Goal: Navigation & Orientation: Understand site structure

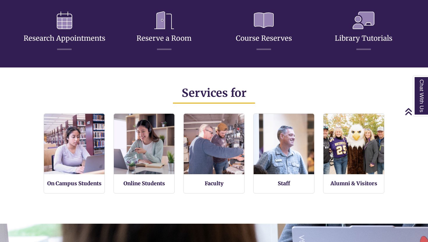
scroll to position [345, 0]
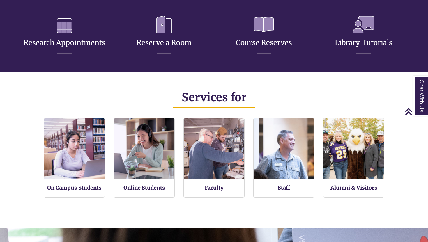
click at [50, 32] on h3 "Research Appointments" at bounding box center [64, 32] width 91 height 43
click at [67, 43] on link "Research Appointments" at bounding box center [65, 35] width 82 height 23
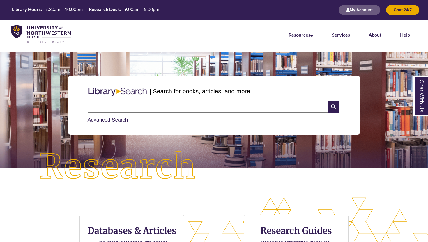
click at [223, 106] on input "text" at bounding box center [208, 107] width 240 height 12
type input "***"
click at [344, 33] on link "Services" at bounding box center [341, 35] width 18 height 6
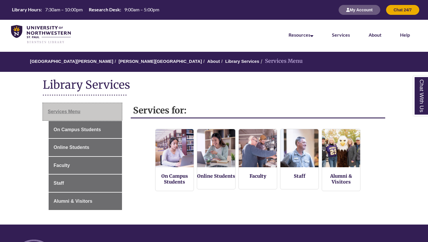
click at [76, 118] on link "Services Menu" at bounding box center [82, 111] width 79 height 17
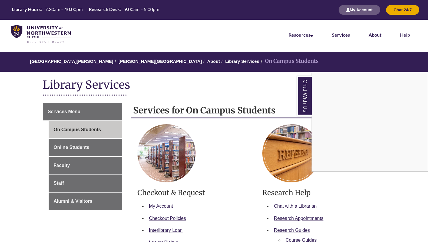
click at [371, 38] on li "About" at bounding box center [374, 34] width 31 height 29
click at [374, 35] on link "About" at bounding box center [374, 35] width 13 height 6
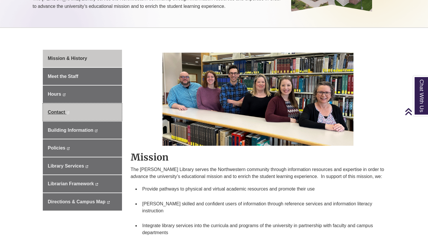
scroll to position [134, 0]
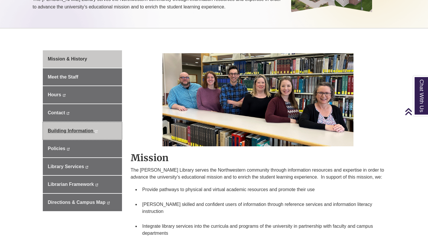
click at [94, 132] on link "Building Information This link opens in a new window This link opens in a new w…" at bounding box center [82, 130] width 79 height 17
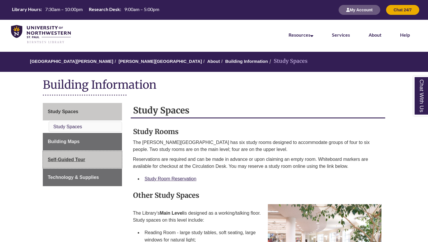
click at [98, 162] on link "Self-Guided Tour" at bounding box center [82, 159] width 79 height 17
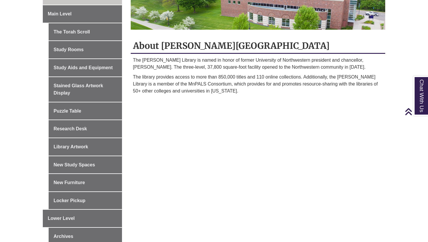
scroll to position [110, 0]
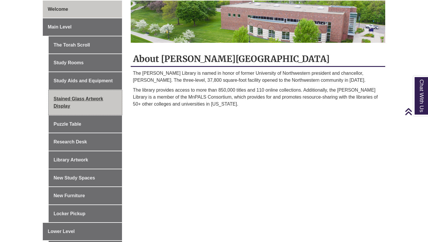
click at [100, 109] on link "Stained Glass Artwork Display" at bounding box center [85, 102] width 73 height 25
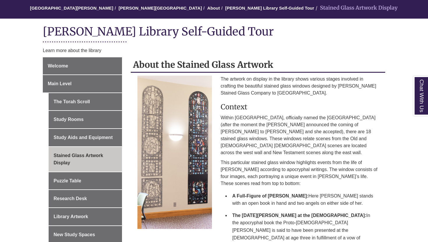
scroll to position [55, 0]
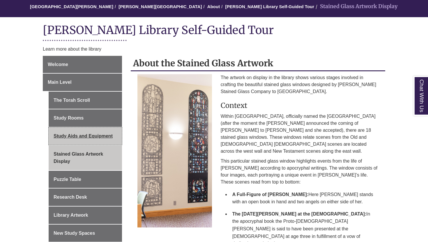
click at [109, 136] on link "Study Aids and Equipment" at bounding box center [85, 135] width 73 height 17
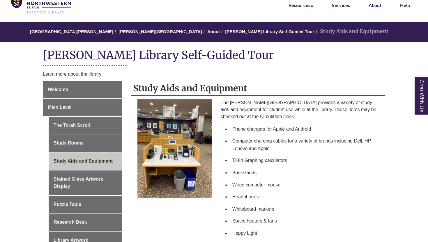
scroll to position [31, 0]
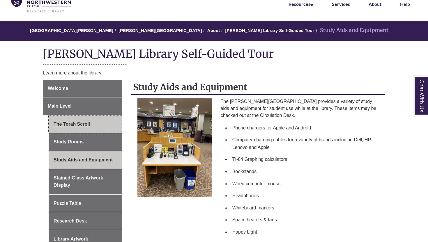
click at [100, 127] on link "The Torah Scroll" at bounding box center [85, 123] width 73 height 17
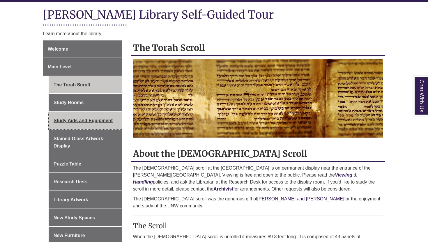
scroll to position [72, 0]
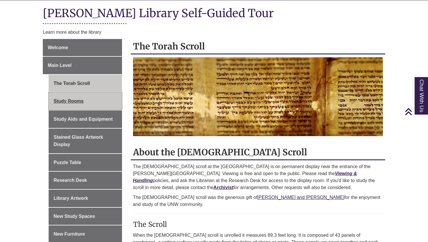
click at [90, 103] on link "Study Rooms" at bounding box center [85, 101] width 73 height 17
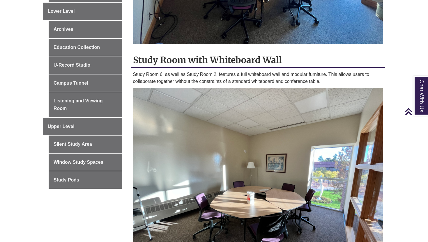
scroll to position [334, 0]
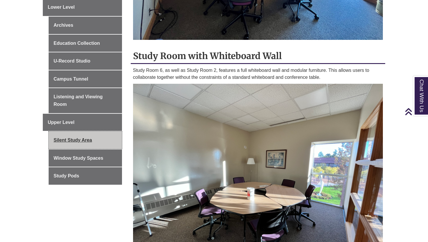
click at [90, 145] on link "Silent Study Area" at bounding box center [85, 139] width 73 height 17
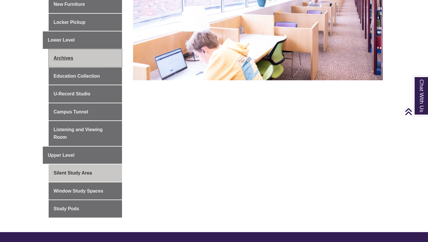
scroll to position [302, 0]
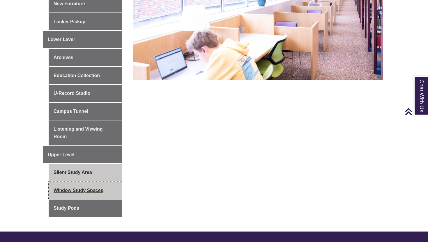
click at [102, 191] on link "Window Study Spaces" at bounding box center [85, 190] width 73 height 17
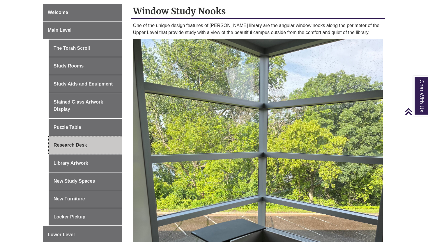
scroll to position [106, 0]
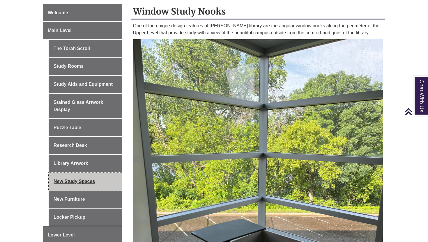
click at [101, 184] on link "New Study Spaces" at bounding box center [85, 181] width 73 height 17
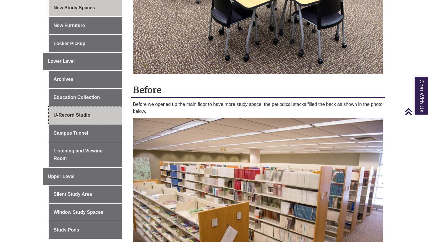
scroll to position [282, 0]
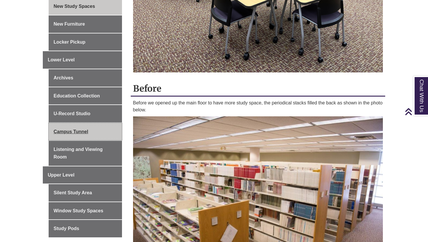
click at [99, 135] on link "Campus Tunnel" at bounding box center [85, 131] width 73 height 17
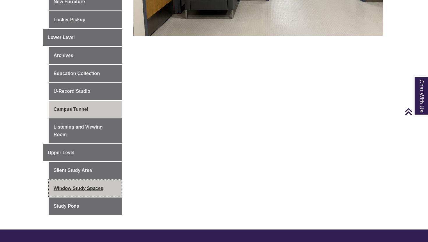
scroll to position [310, 0]
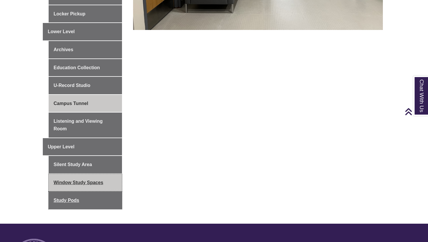
click at [97, 196] on link "Study Pods" at bounding box center [85, 200] width 73 height 17
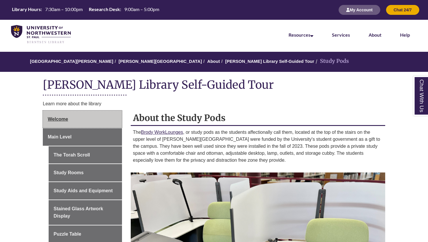
click at [91, 121] on link "Welcome" at bounding box center [82, 119] width 79 height 17
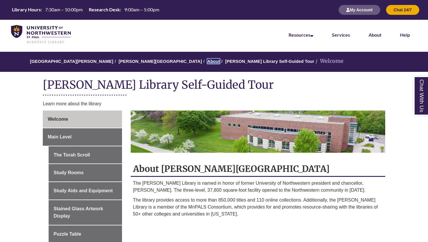
click at [207, 60] on link "About" at bounding box center [213, 61] width 13 height 5
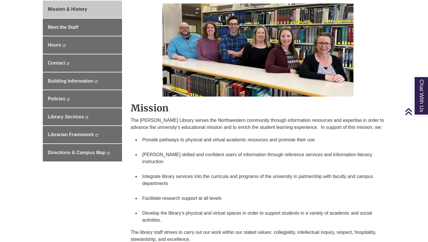
scroll to position [183, 0]
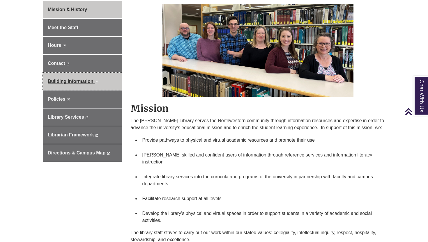
click at [91, 83] on span "Building Information" at bounding box center [70, 81] width 45 height 5
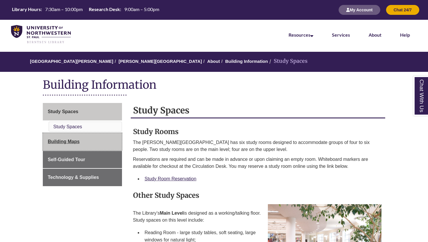
click at [72, 145] on link "Building Maps" at bounding box center [82, 141] width 79 height 17
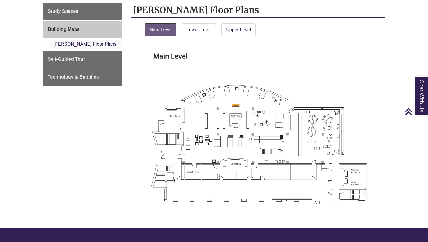
scroll to position [98, 0]
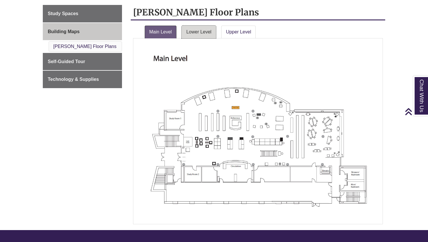
click at [204, 33] on link "Lower Level" at bounding box center [199, 32] width 34 height 13
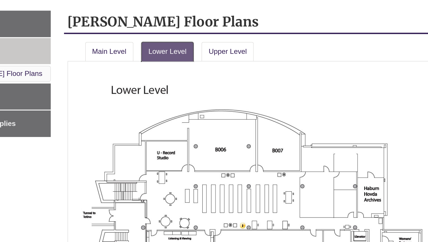
scroll to position [85, 0]
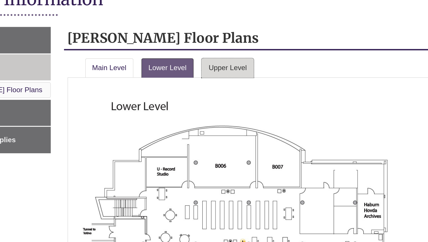
click at [240, 45] on link "Upper Level" at bounding box center [238, 44] width 34 height 13
